Goal: Task Accomplishment & Management: Manage account settings

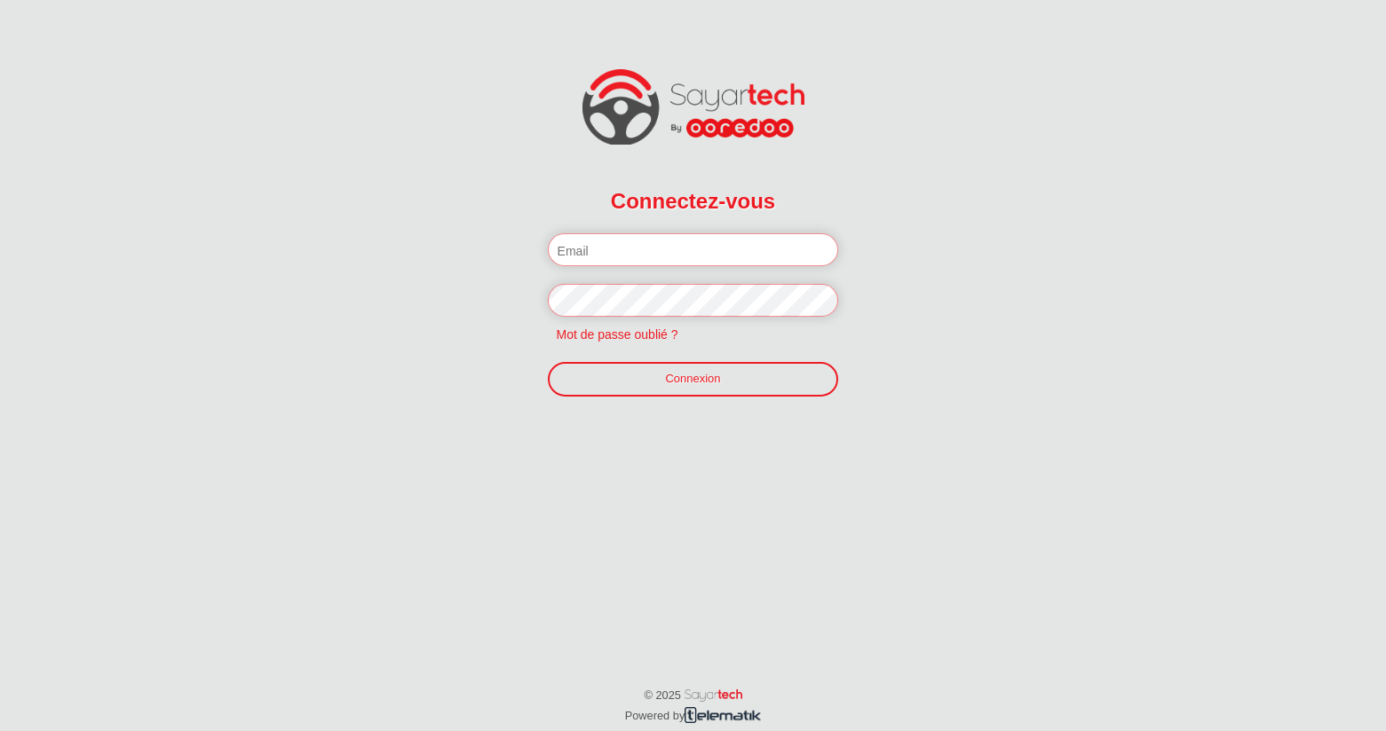
click at [109, 152] on div "Connectez-vous Veuillez introduire votre email et mot de passe. Nom d'utilisate…" at bounding box center [693, 255] width 1386 height 510
click at [739, 253] on input "email" at bounding box center [693, 249] width 291 height 33
paste input "[PERSON_NAME][EMAIL_ADDRESS][DOMAIN_NAME]"
type input "[PERSON_NAME][EMAIL_ADDRESS][DOMAIN_NAME]"
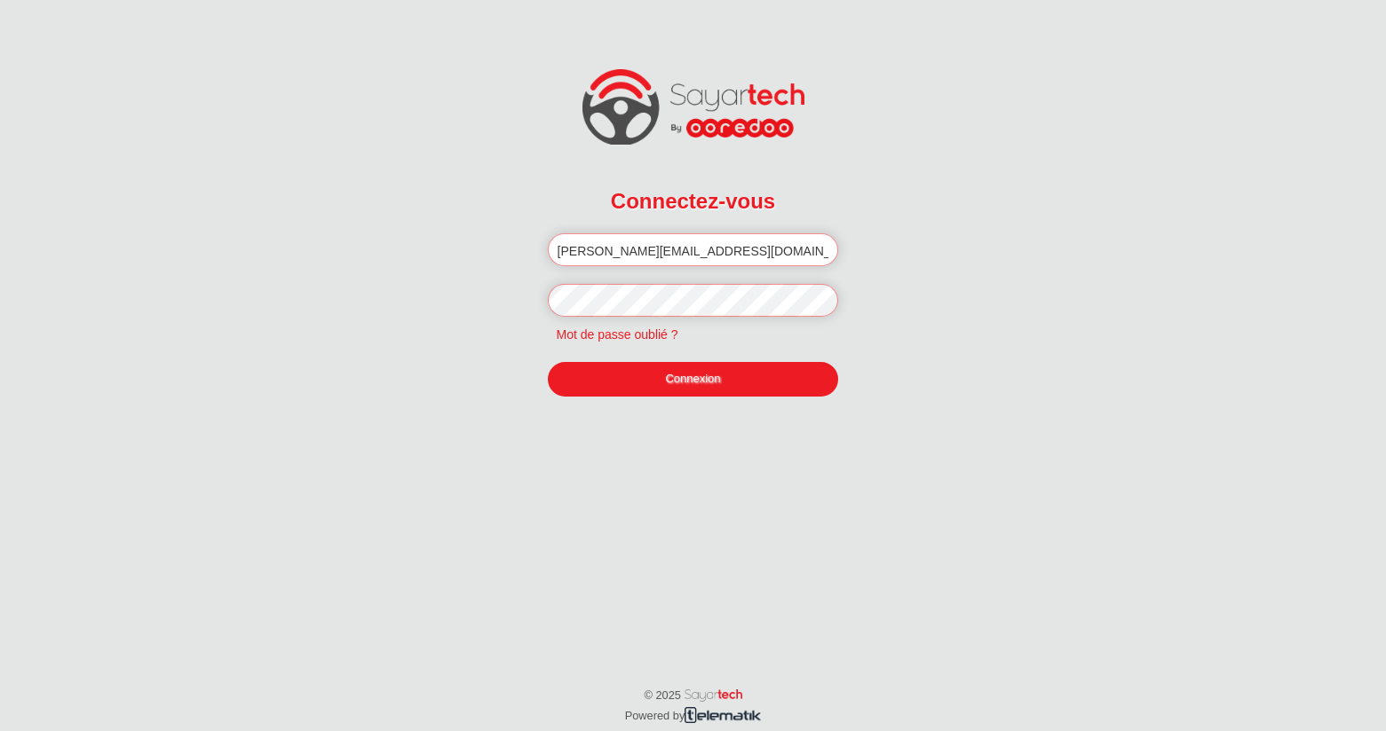
click at [689, 385] on link "Connexion" at bounding box center [693, 379] width 291 height 34
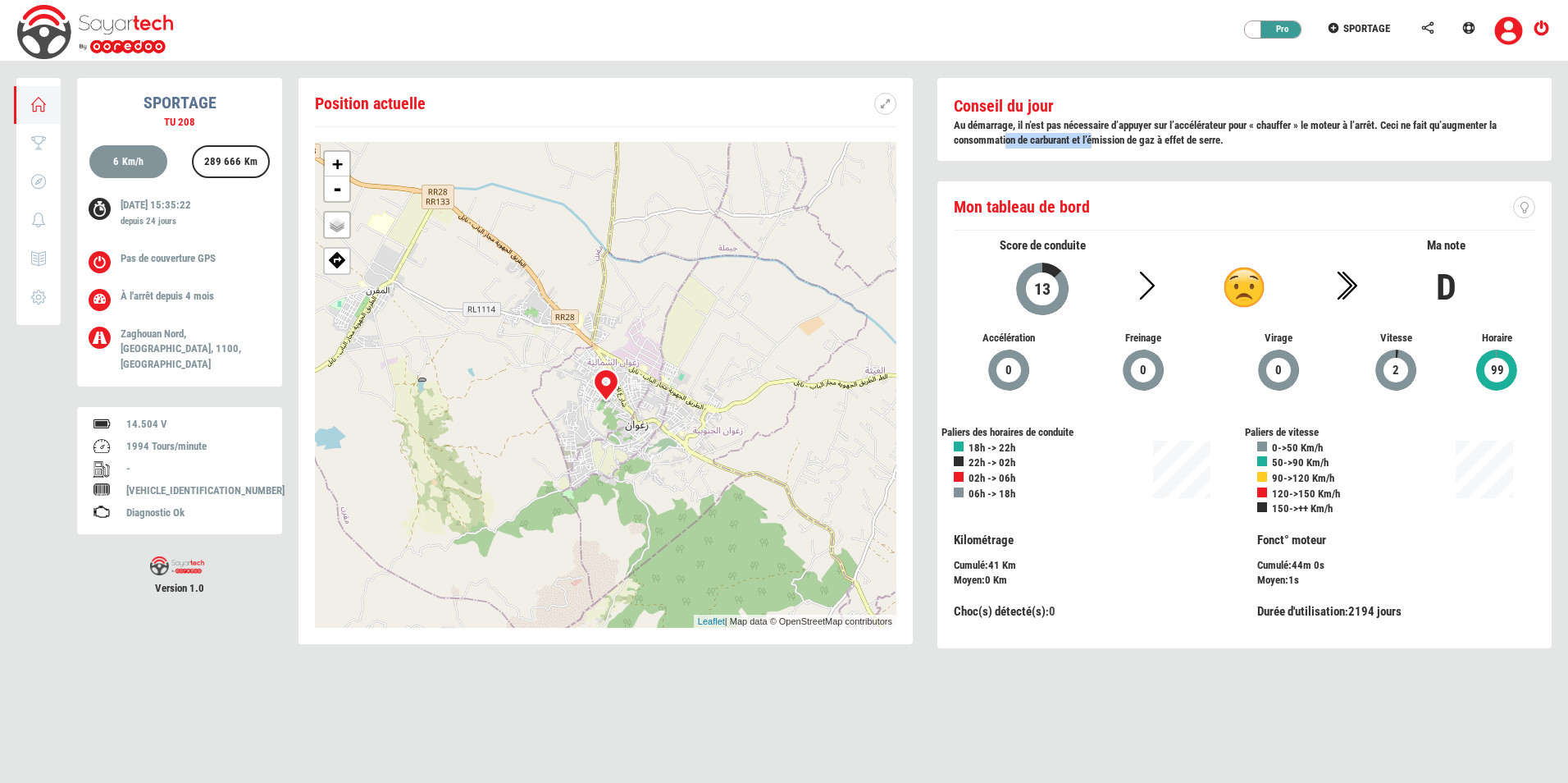
drag, startPoint x: 1007, startPoint y: 135, endPoint x: 1095, endPoint y: 137, distance: 88.0
click at [1095, 137] on b "Au démarrage, il n’est pas nécessaire d’appuyer sur l’accélérateur pour « chauf…" at bounding box center [1225, 133] width 543 height 28
drag, startPoint x: 1095, startPoint y: 137, endPoint x: 1150, endPoint y: 125, distance: 56.3
click at [1150, 125] on b "Au démarrage, il n’est pas nécessaire d’appuyer sur l’accélérateur pour « chauf…" at bounding box center [1225, 133] width 543 height 28
click at [1275, 150] on div "Conseil du jour Au démarrage, il n’est pas nécessaire d’appuyer sur l’accélérat…" at bounding box center [1245, 119] width 614 height 83
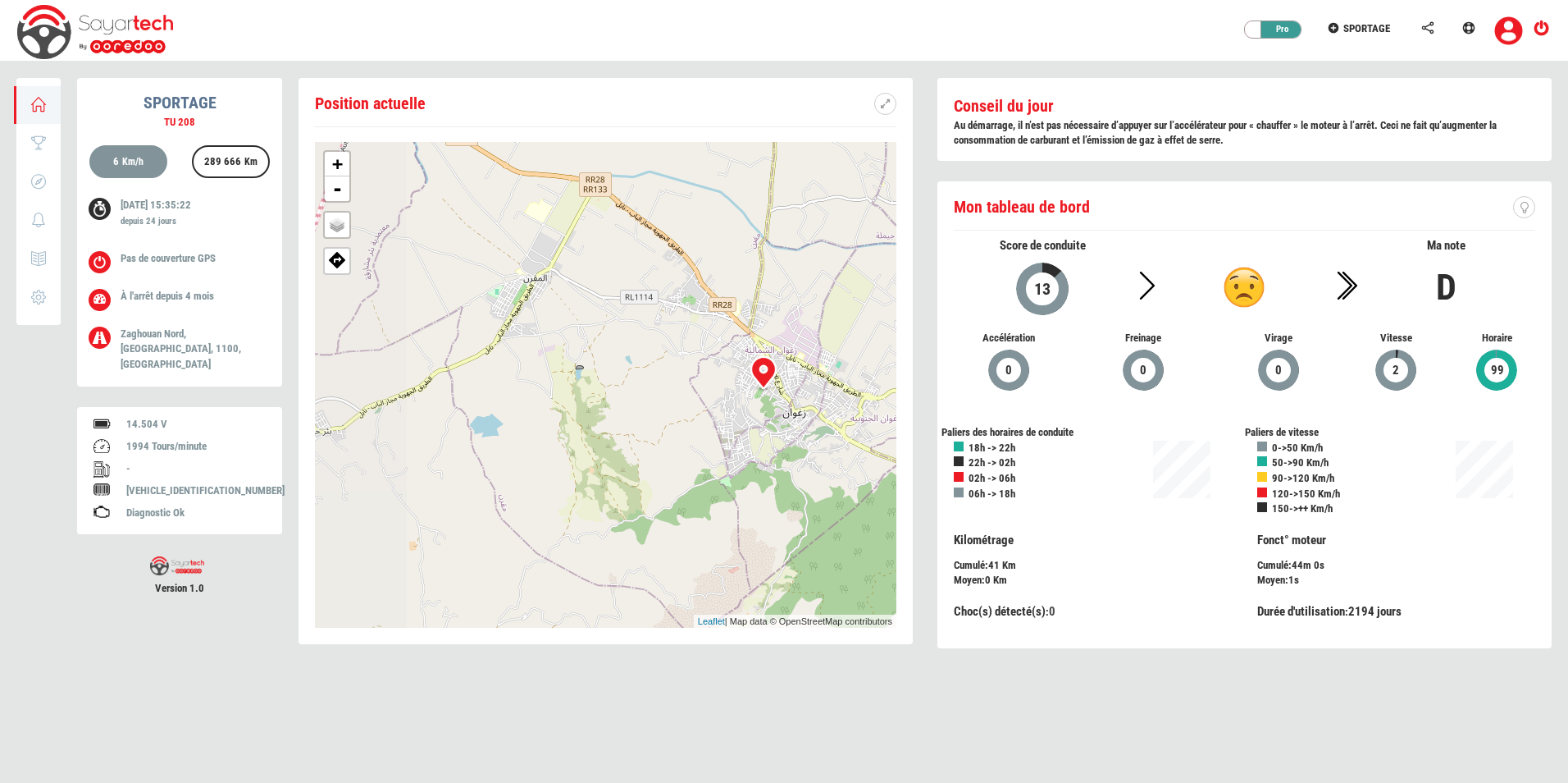
drag, startPoint x: 551, startPoint y: 477, endPoint x: 711, endPoint y: 464, distance: 160.5
click at [711, 464] on div "+ - OSM Map Google Map Google Satellite Leaflet | Map data © OpenStreetMap cont…" at bounding box center [605, 385] width 581 height 485
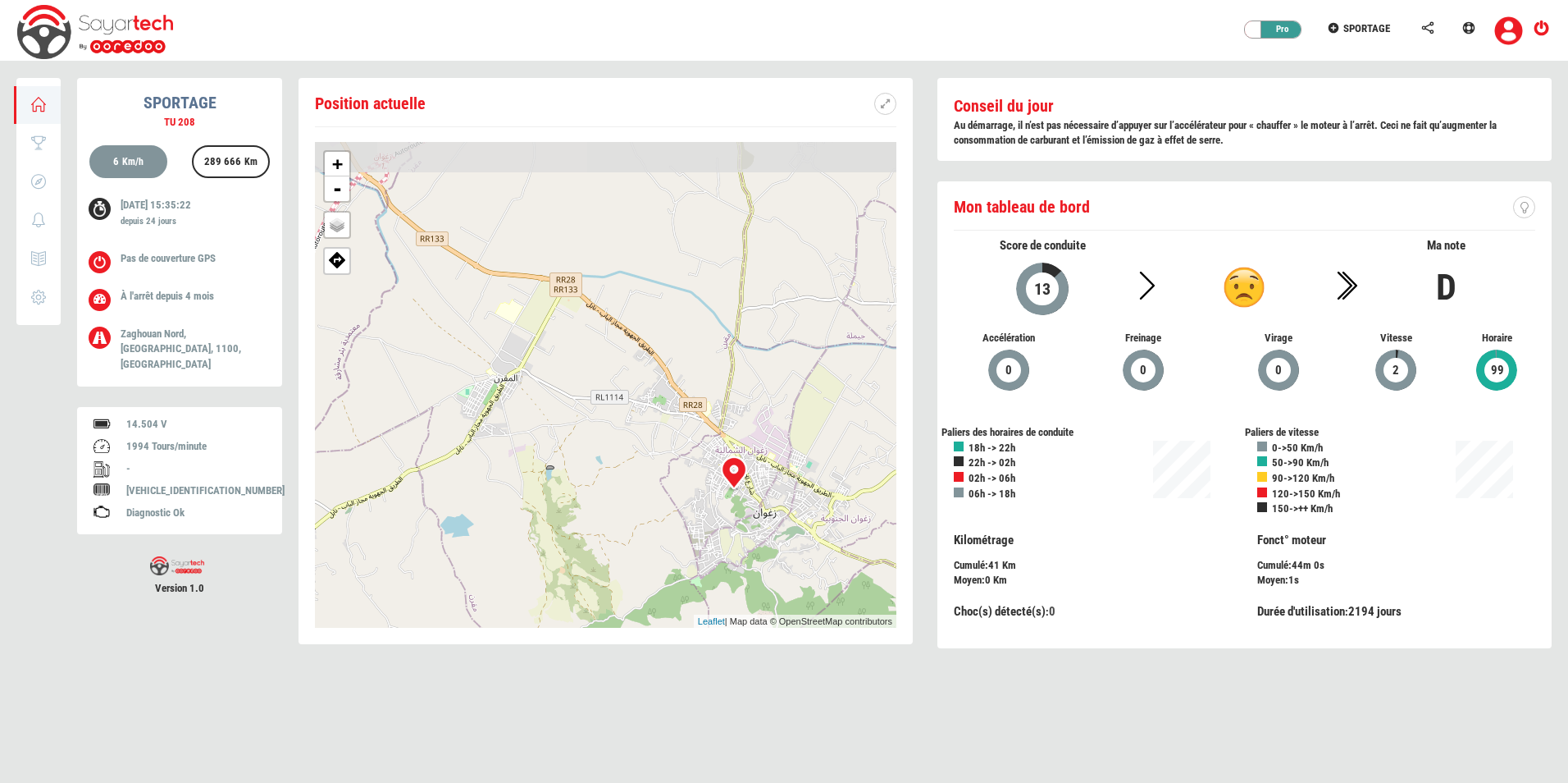
drag, startPoint x: 688, startPoint y: 434, endPoint x: 654, endPoint y: 533, distance: 104.7
click at [654, 533] on div "+ - OSM Map Google Map Google Satellite Leaflet | Map data © OpenStreetMap cont…" at bounding box center [605, 385] width 581 height 485
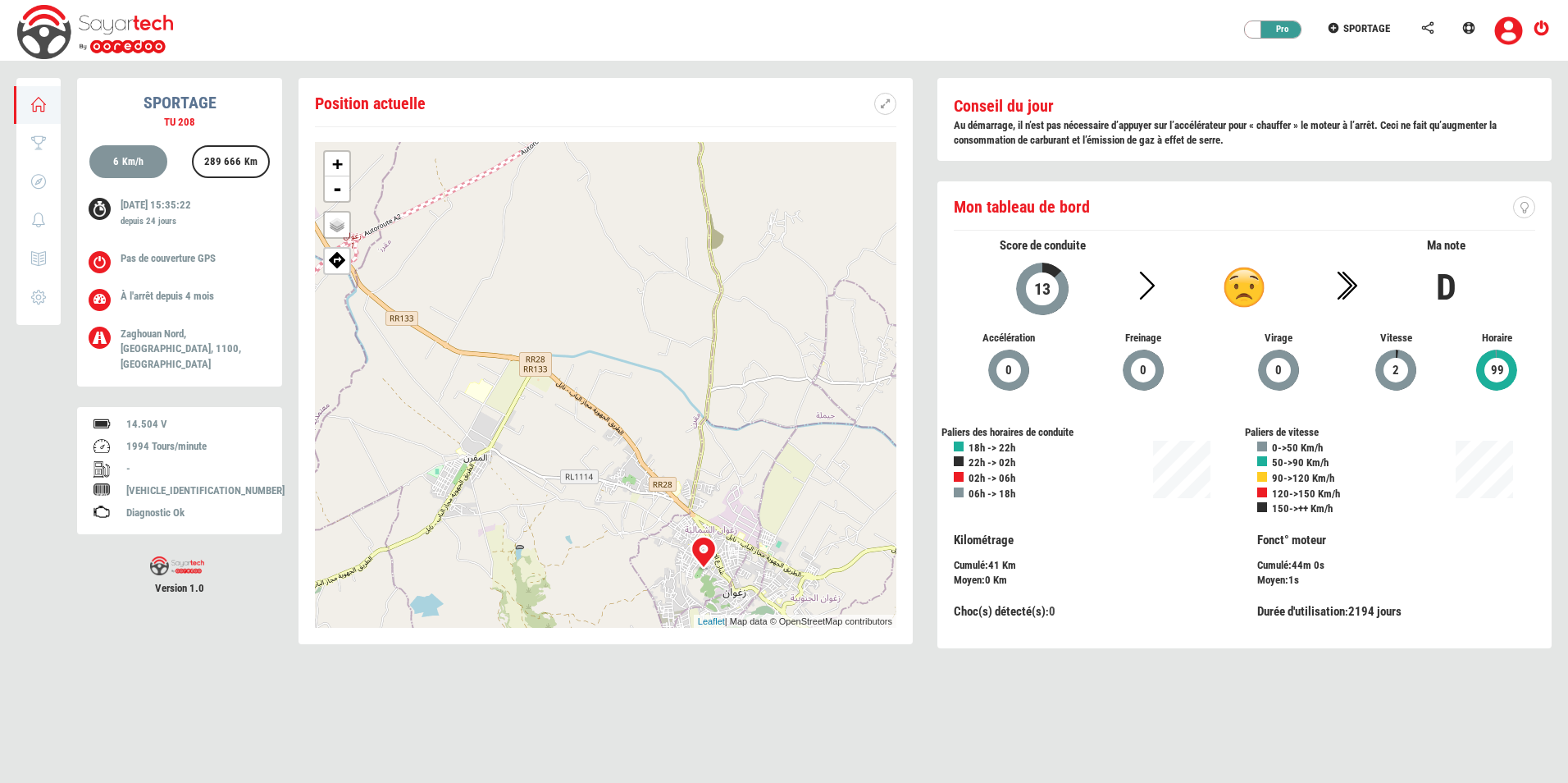
drag, startPoint x: 640, startPoint y: 403, endPoint x: 610, endPoint y: 479, distance: 81.7
click at [610, 480] on div "+ - OSM Map Google Map Google Satellite Leaflet | Map data © OpenStreetMap cont…" at bounding box center [605, 385] width 581 height 485
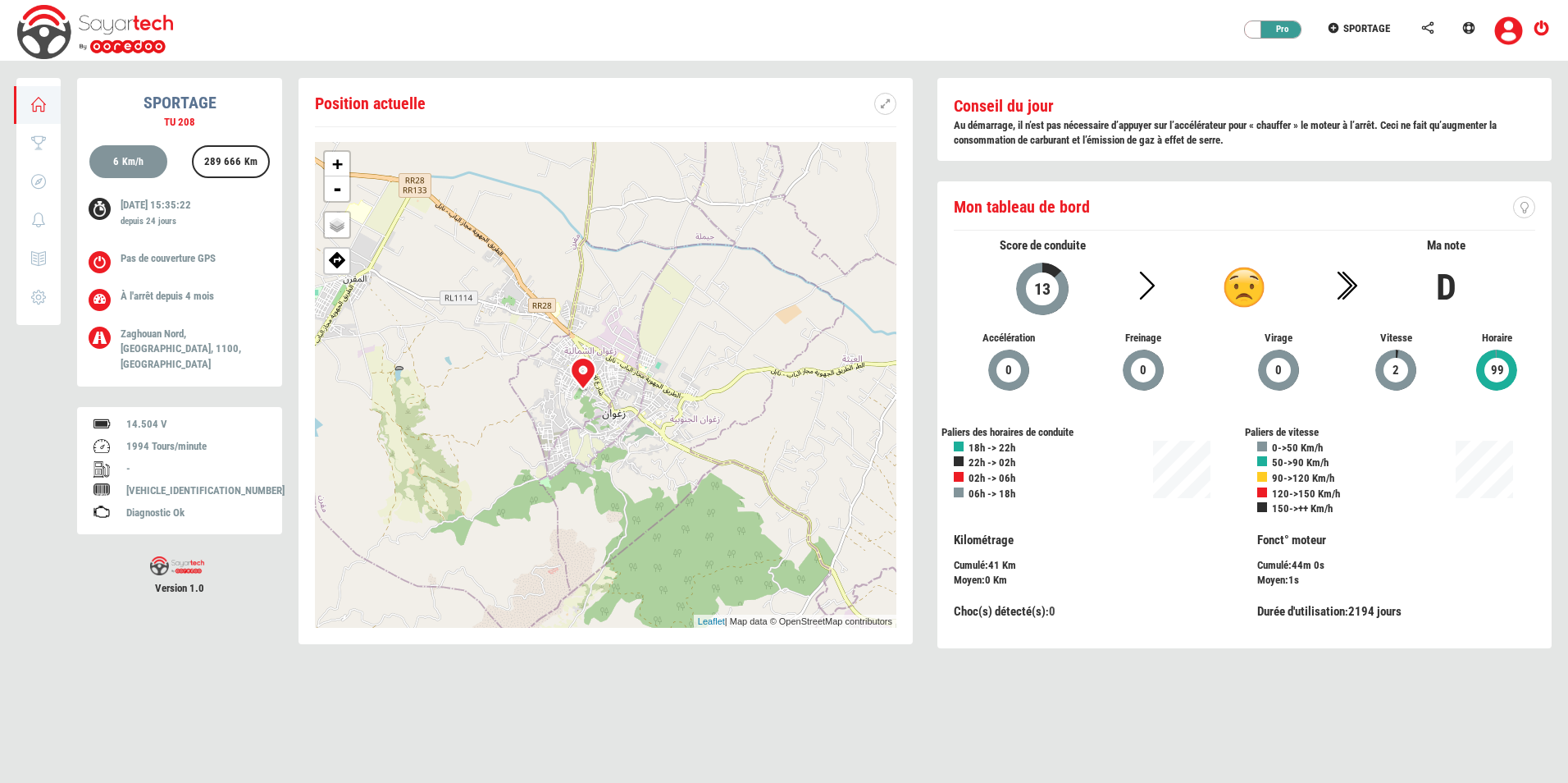
drag, startPoint x: 463, startPoint y: 491, endPoint x: 456, endPoint y: 483, distance: 10.6
click at [456, 484] on div "+ - OSM Map Google Map Google Satellite Leaflet | Map data © OpenStreetMap cont…" at bounding box center [605, 385] width 581 height 485
click at [50, 296] on link "Paramètres" at bounding box center [135, 298] width 237 height 38
type input "SPORTAGE"
type input "TU 208"
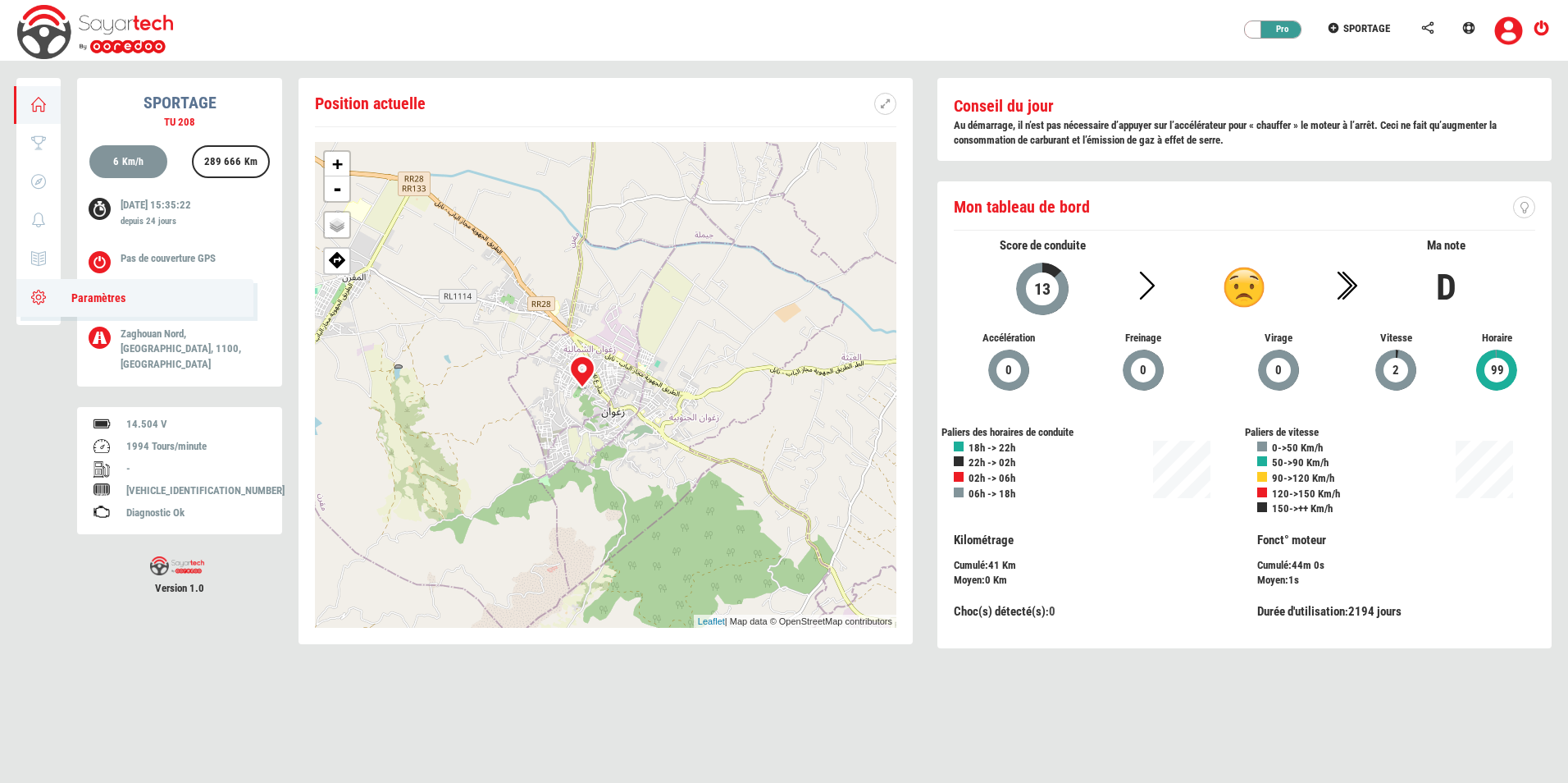
type input "4371"
type input "91"
type input "67738"
